Goal: Task Accomplishment & Management: Manage account settings

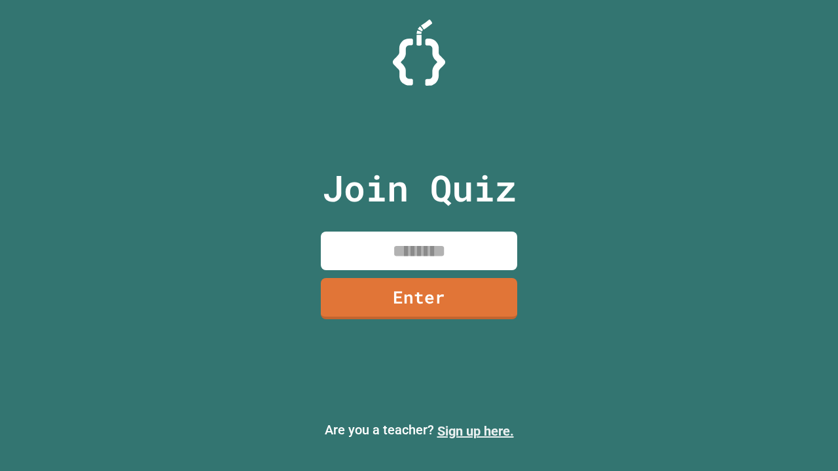
click at [475, 431] on link "Sign up here." at bounding box center [475, 432] width 77 height 16
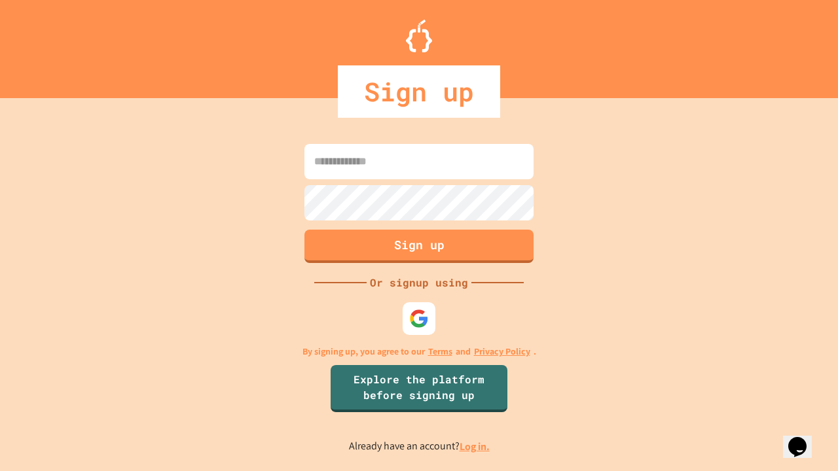
click at [475, 446] on link "Log in." at bounding box center [475, 447] width 30 height 14
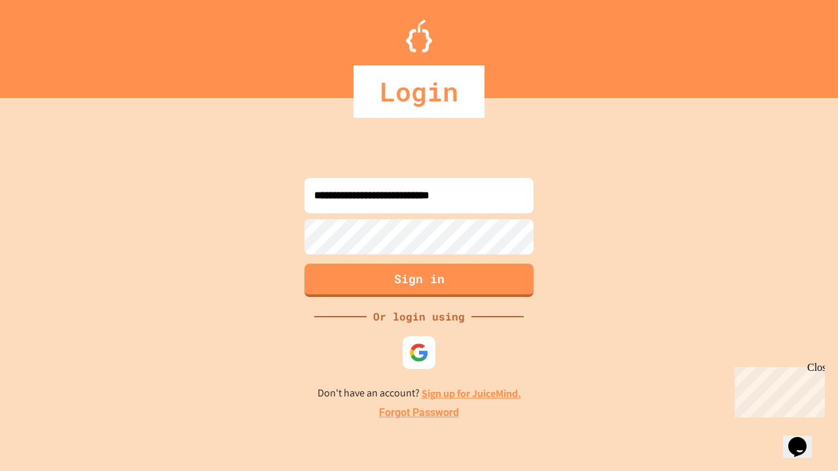
type input "**********"
